Goal: Task Accomplishment & Management: Manage account settings

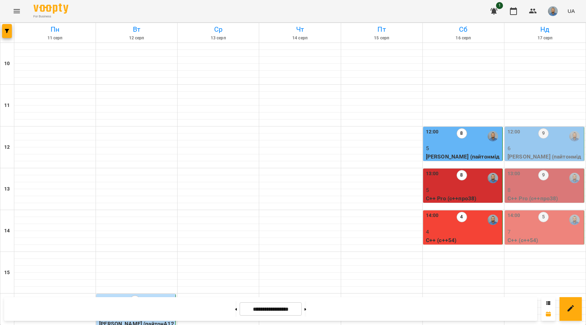
click at [538, 145] on p "6" at bounding box center [545, 148] width 75 height 8
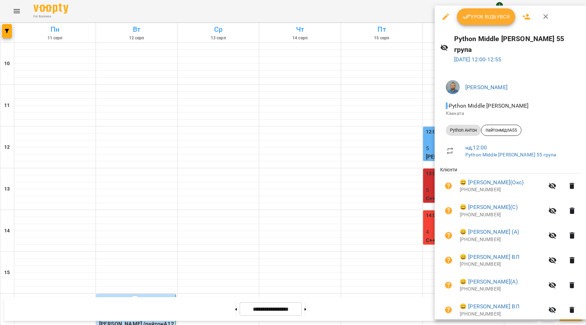
click at [489, 17] on span "Урок відбувся" at bounding box center [486, 17] width 47 height 8
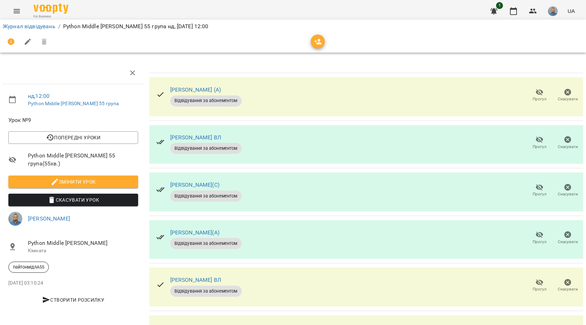
click at [536, 96] on span "Прогул" at bounding box center [540, 99] width 14 height 6
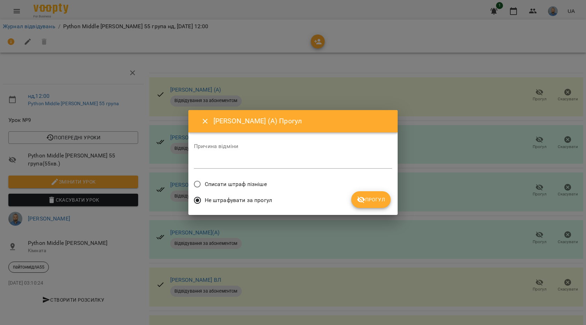
click at [383, 207] on button "Прогул" at bounding box center [370, 200] width 39 height 17
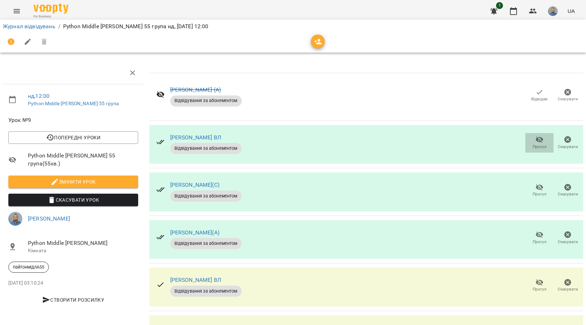
click at [535, 143] on icon "button" at bounding box center [539, 140] width 8 height 8
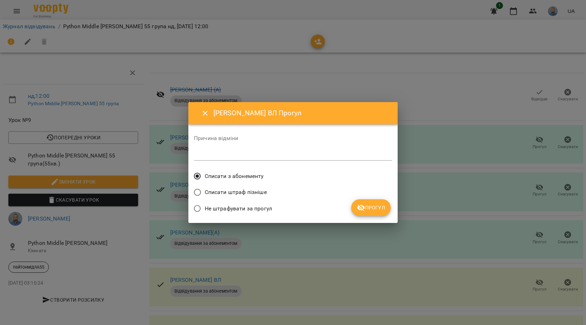
click at [371, 202] on button "Прогул" at bounding box center [370, 208] width 39 height 17
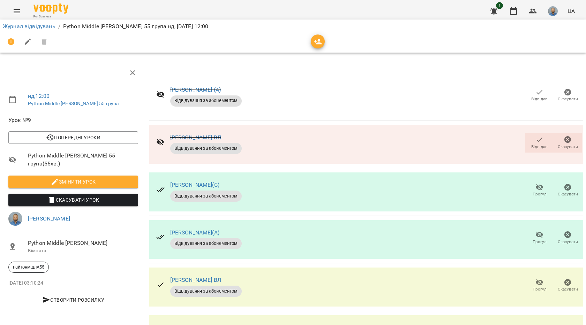
click at [533, 245] on span "Прогул" at bounding box center [540, 242] width 14 height 6
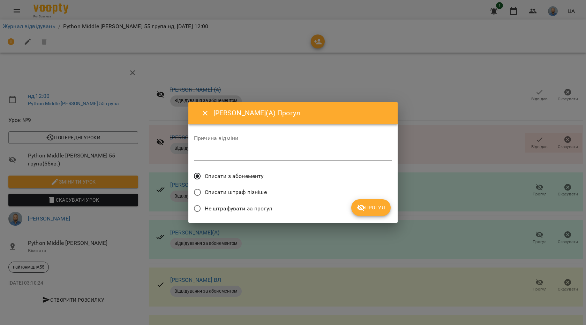
click at [360, 213] on button "Прогул" at bounding box center [370, 208] width 39 height 17
